Goal: Information Seeking & Learning: Learn about a topic

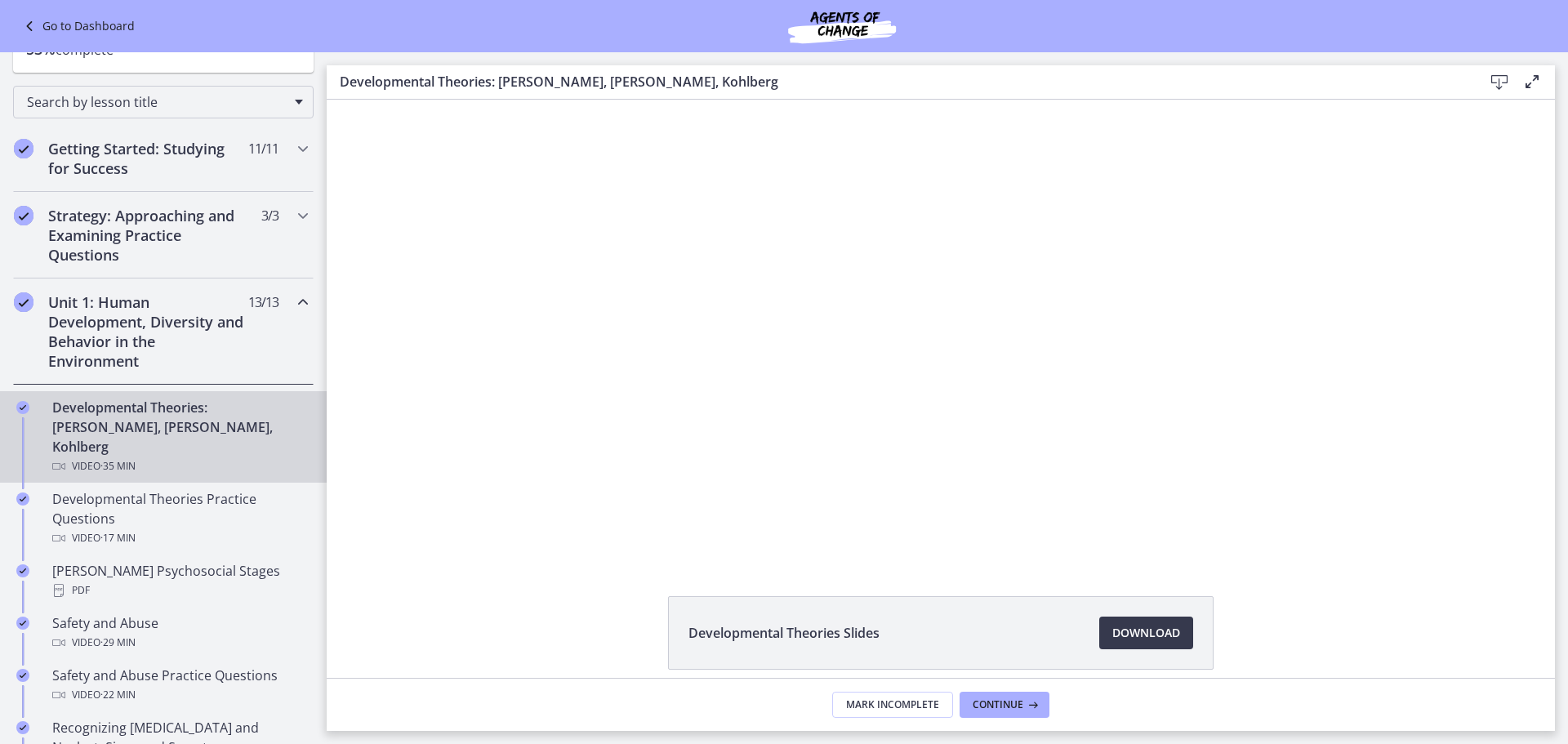
scroll to position [245, 0]
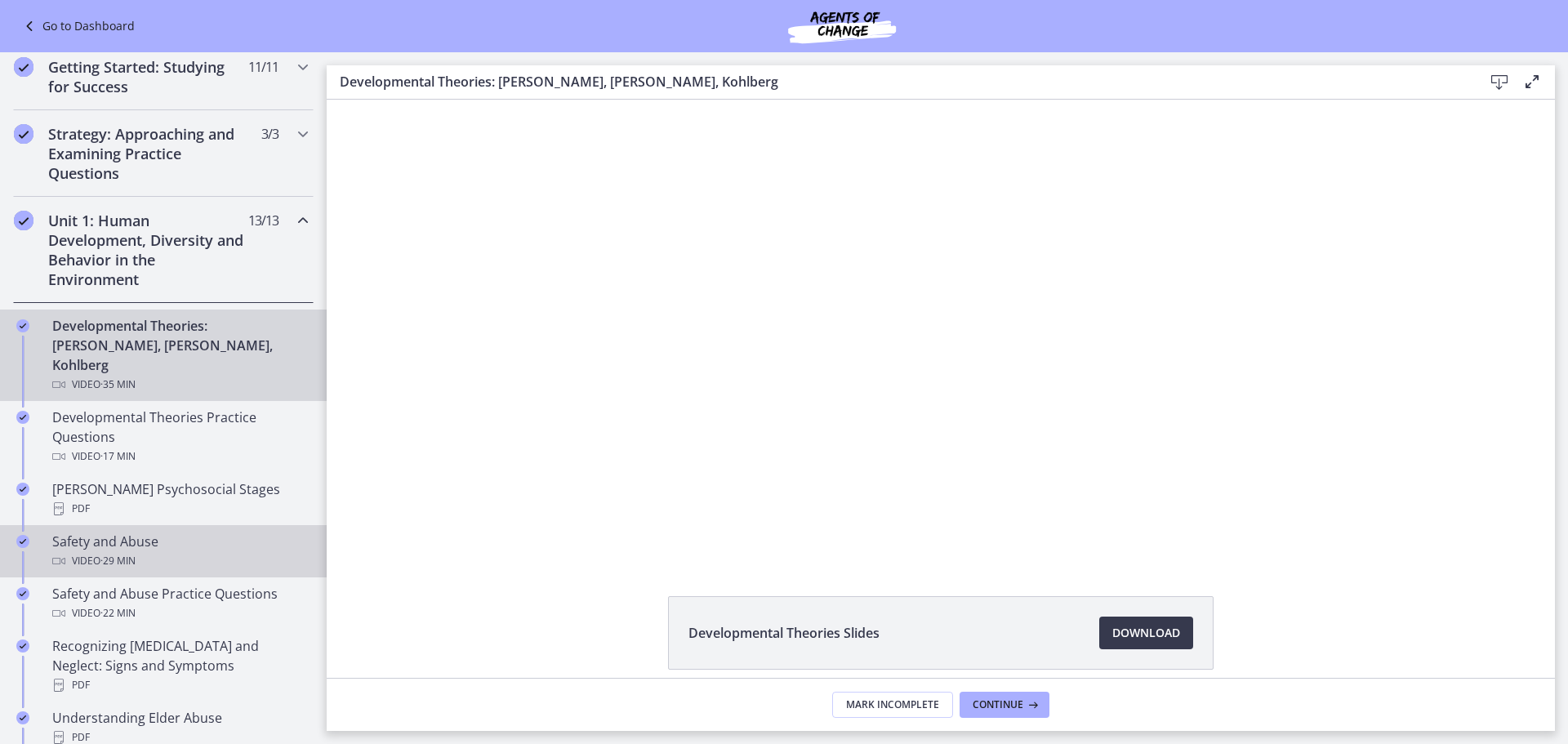
click at [200, 532] on div "Safety and Abuse Video · 29 min" at bounding box center [179, 551] width 254 height 39
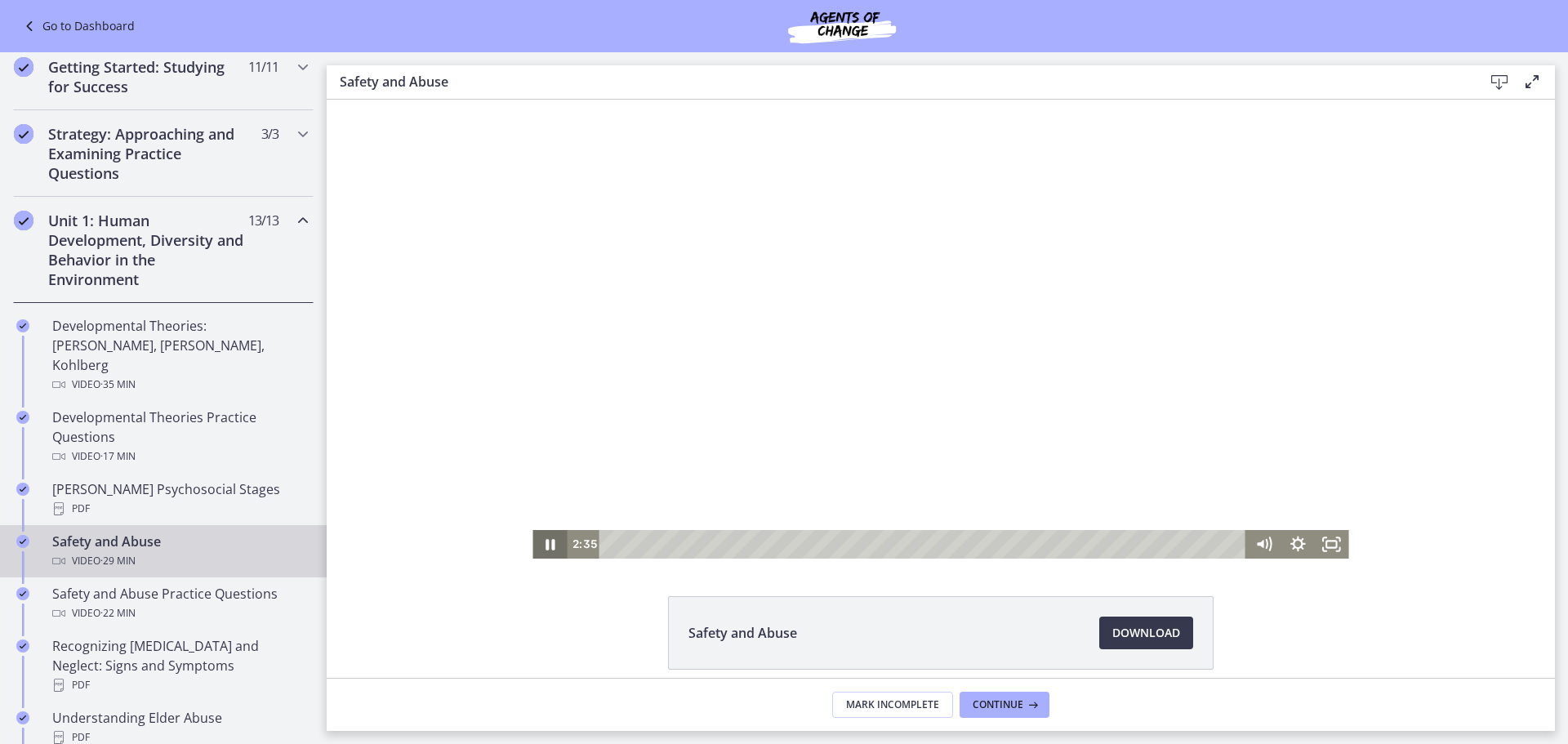
click at [544, 541] on icon "Pause" at bounding box center [550, 544] width 34 height 29
click at [549, 541] on icon "Play Video" at bounding box center [551, 544] width 41 height 34
click at [540, 538] on icon "Pause" at bounding box center [549, 544] width 41 height 34
click at [547, 541] on icon "Play Video" at bounding box center [551, 544] width 41 height 34
click at [546, 547] on icon "Pause" at bounding box center [551, 545] width 11 height 13
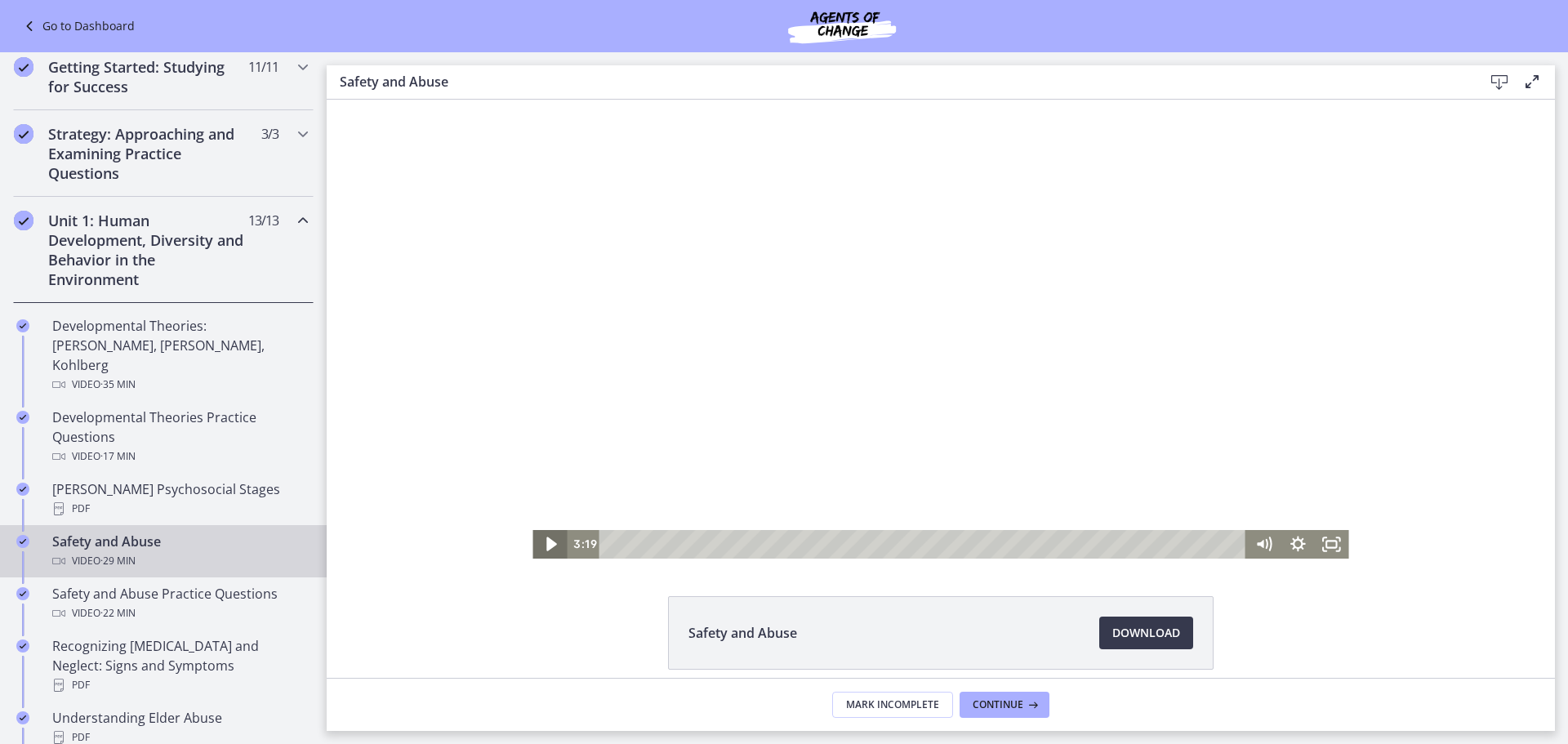
click at [547, 547] on icon "Play Video" at bounding box center [552, 544] width 10 height 14
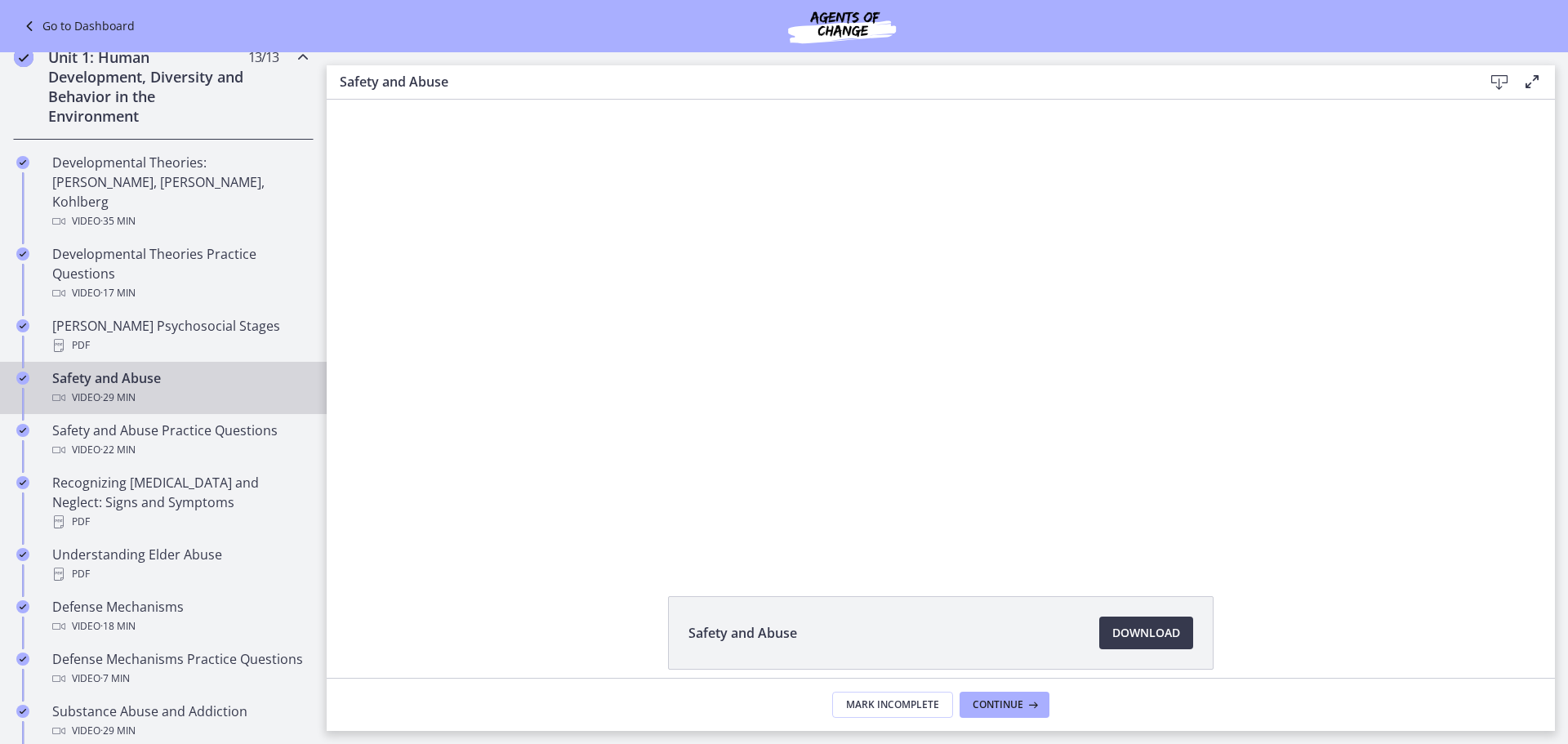
scroll to position [490, 0]
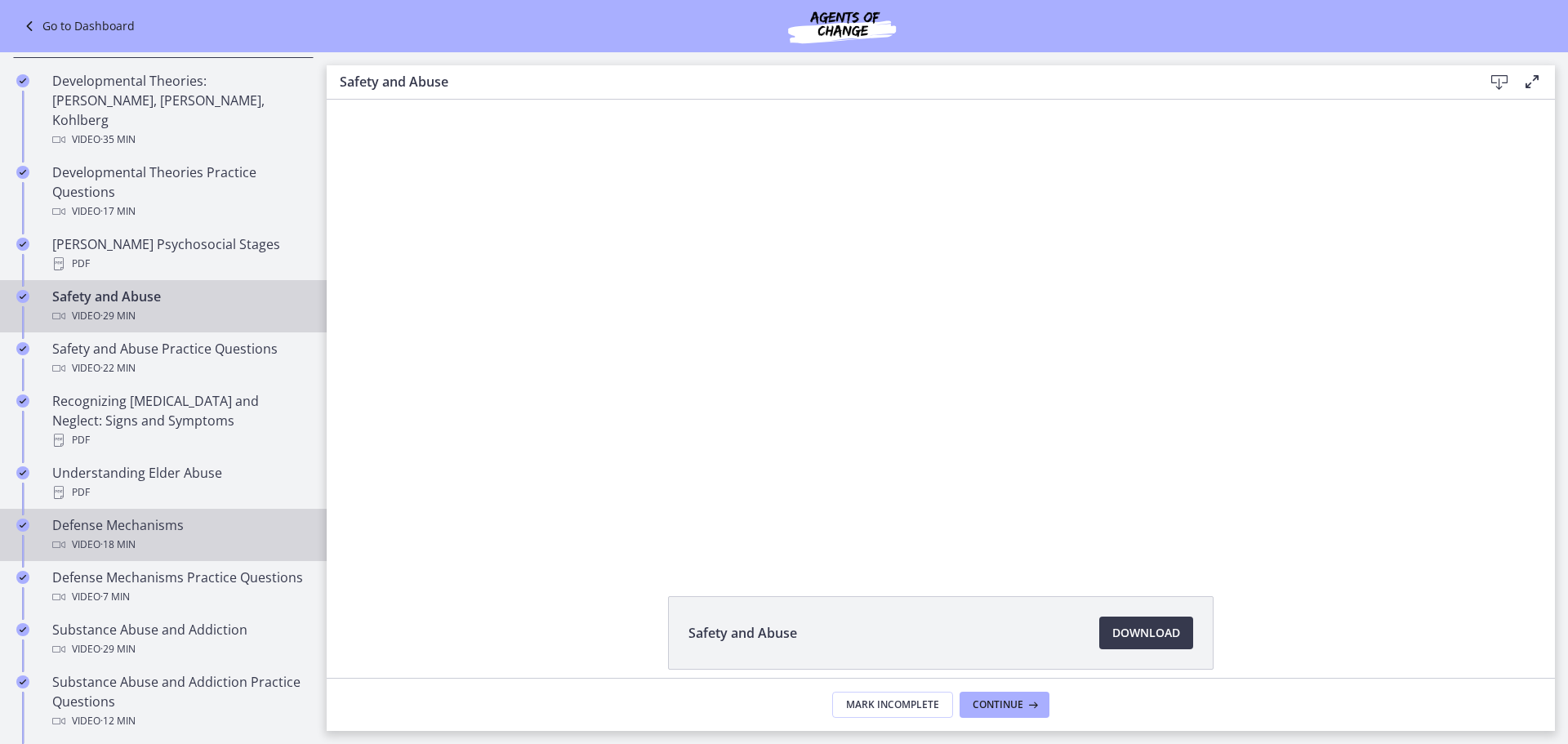
click at [107, 515] on div "Defense Mechanisms Video · 18 min" at bounding box center [179, 534] width 254 height 39
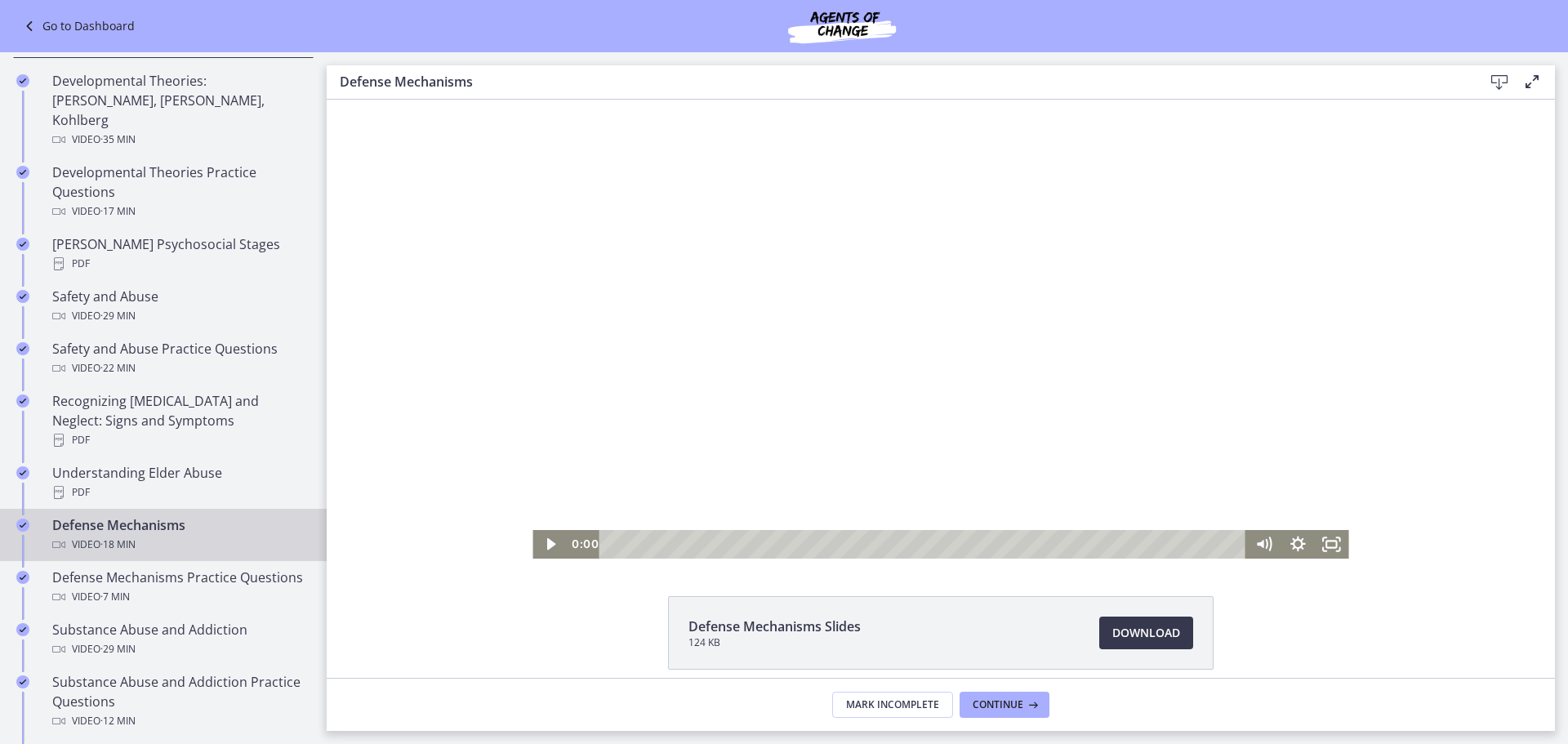
drag, startPoint x: 1227, startPoint y: 547, endPoint x: 850, endPoint y: 661, distance: 393.9
click at [523, 558] on html "Click for sound @keyframes VOLUME_SMALL_WAVE_FLASH { 0% { opacity: 0; } 33% { o…" at bounding box center [940, 330] width 1228 height 459
click at [539, 539] on icon "Play Video" at bounding box center [551, 544] width 41 height 34
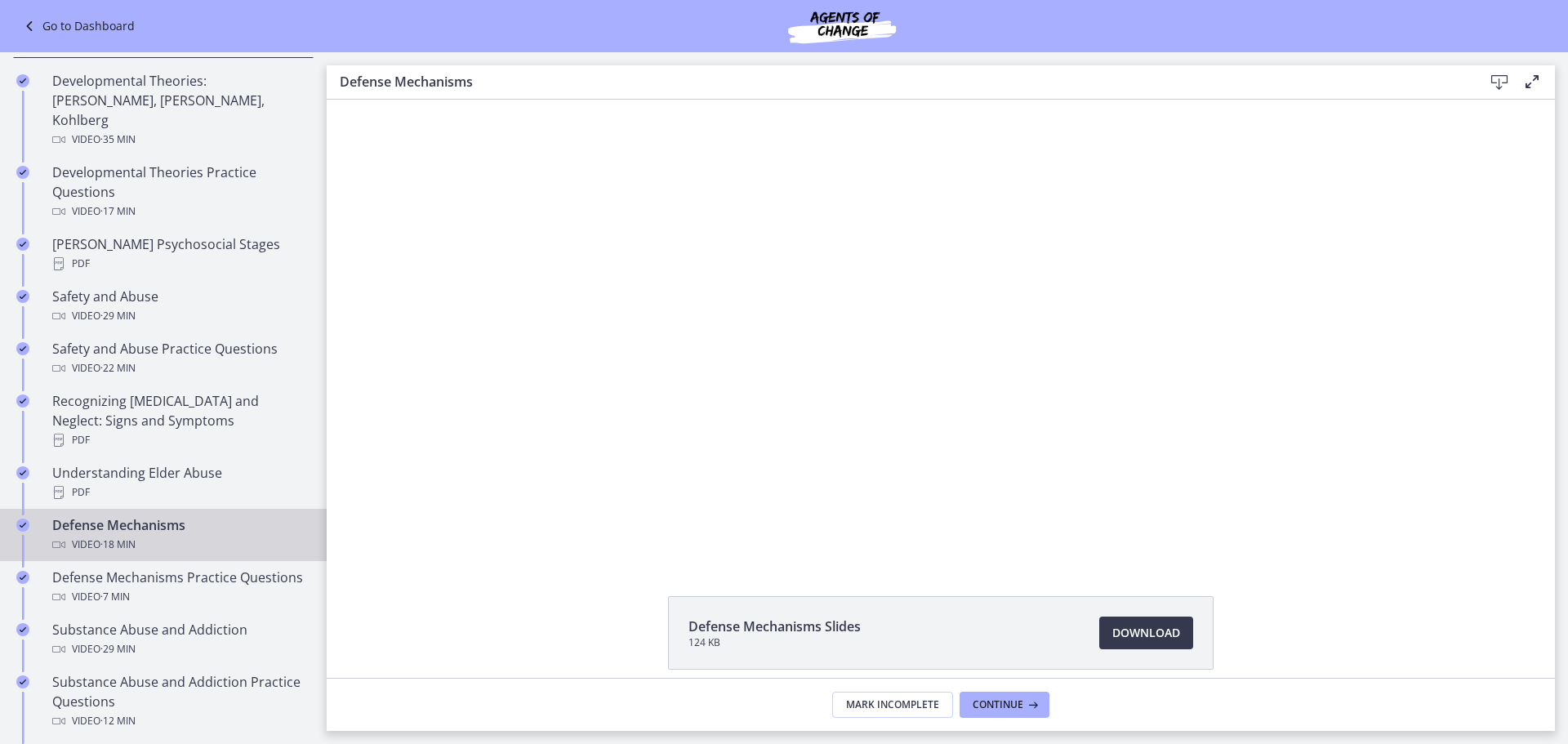
scroll to position [572, 0]
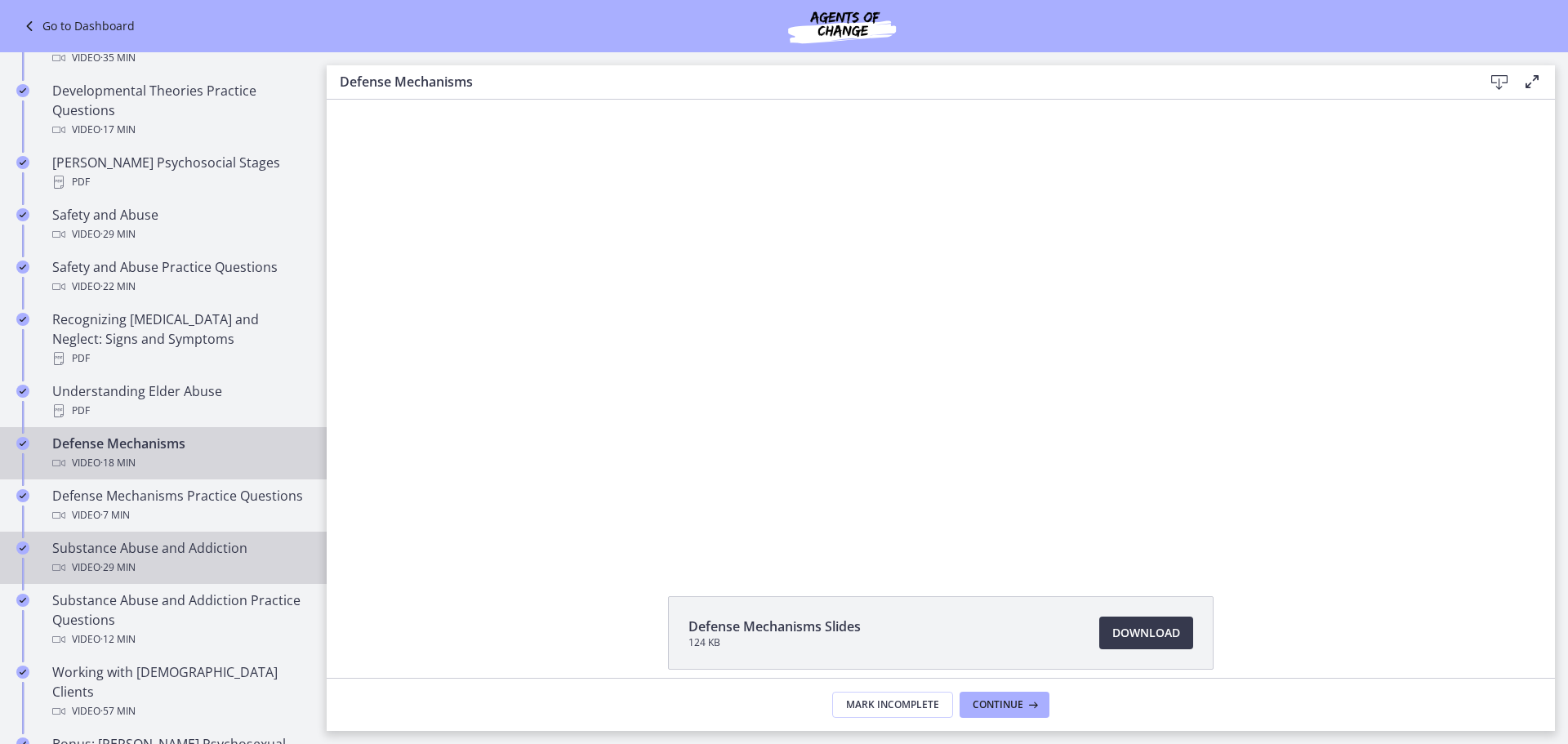
click at [108, 569] on span "· 29 min" at bounding box center [117, 568] width 35 height 20
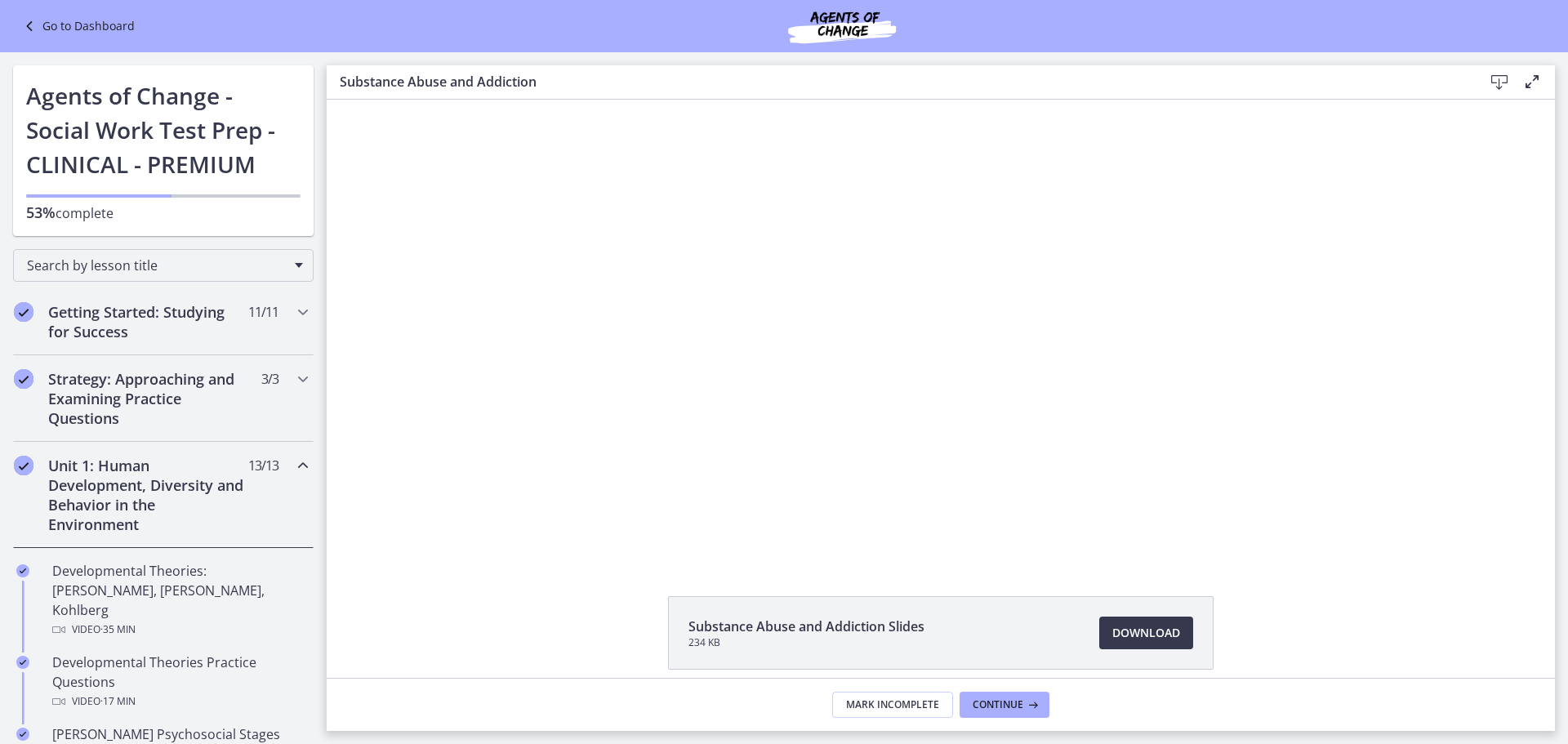
scroll to position [572, 0]
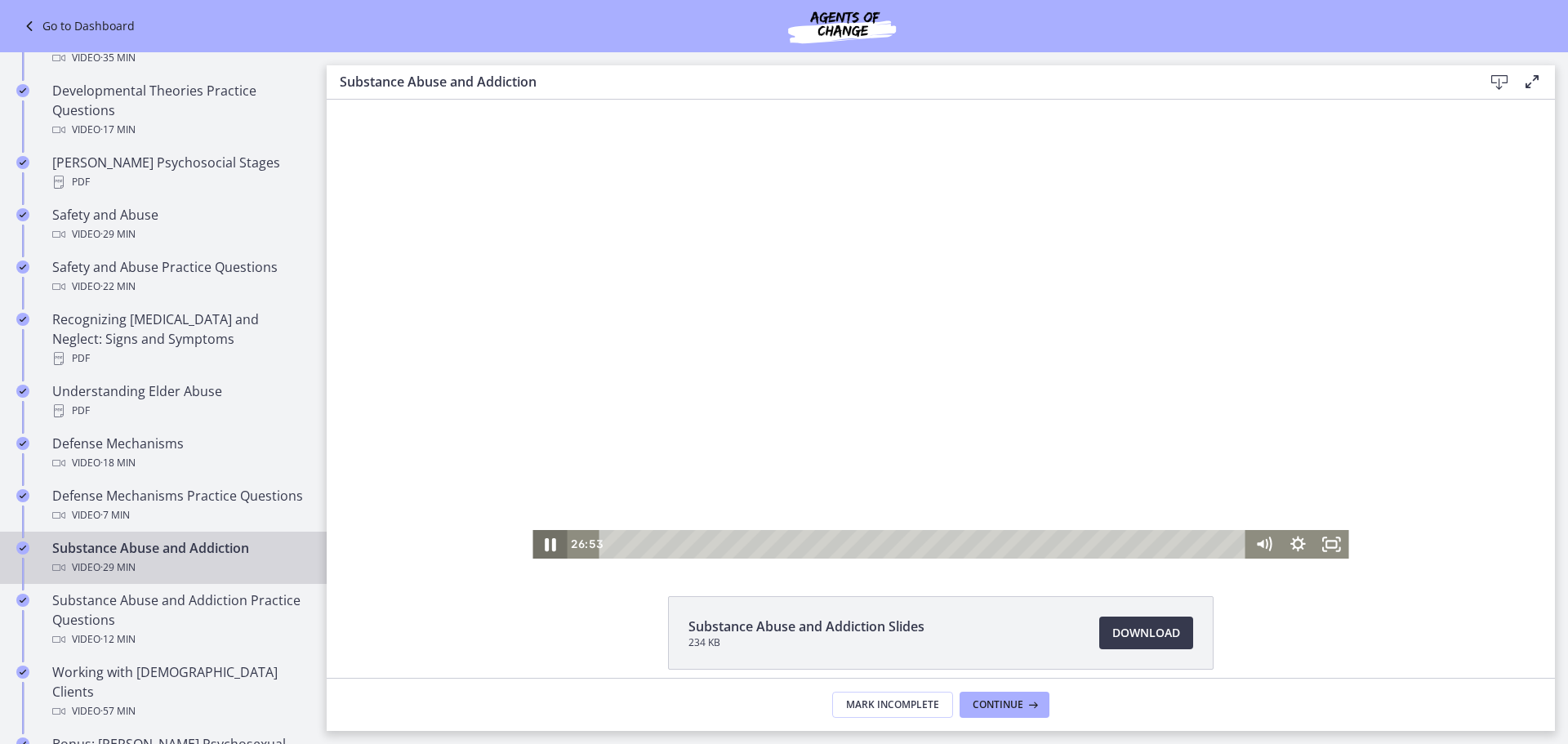
click at [544, 553] on icon "Pause" at bounding box center [549, 544] width 41 height 34
